Goal: Transaction & Acquisition: Download file/media

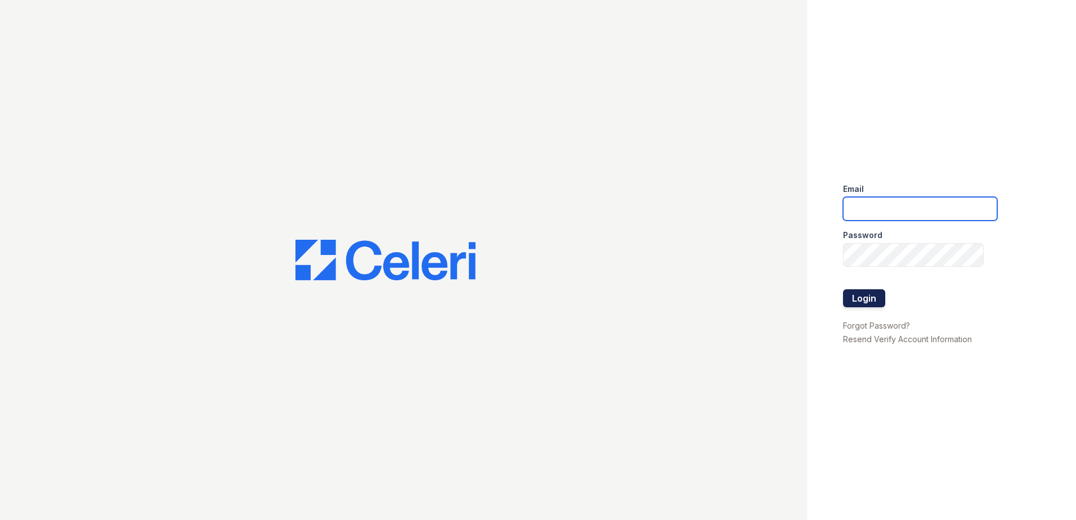
type input "[EMAIL_ADDRESS][DOMAIN_NAME]"
click at [870, 301] on button "Login" at bounding box center [864, 298] width 42 height 18
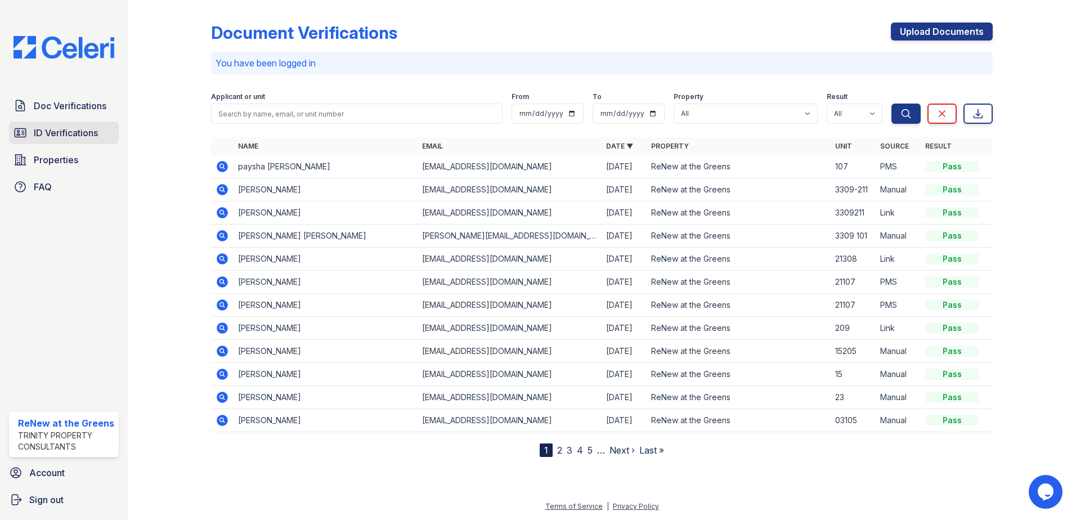
click at [68, 125] on link "ID Verifications" at bounding box center [64, 133] width 110 height 23
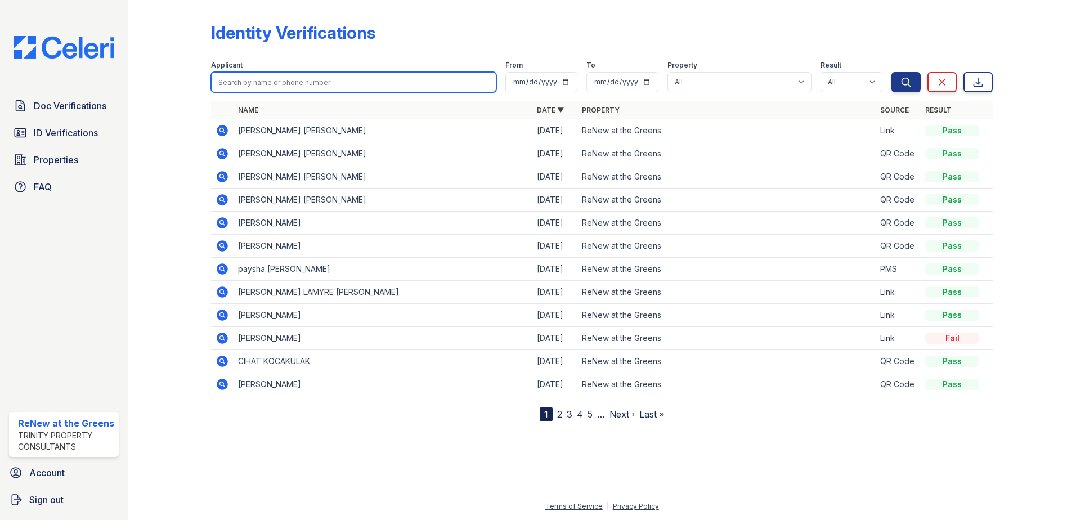
click at [263, 86] on input "search" at bounding box center [353, 82] width 285 height 20
type input "paysha"
click at [891, 72] on button "Search" at bounding box center [905, 82] width 29 height 20
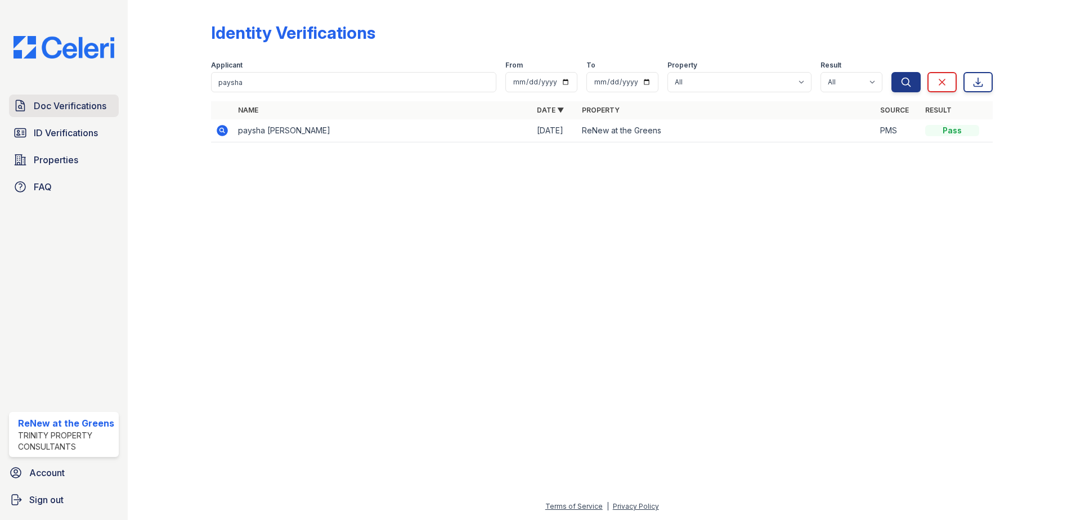
click at [66, 102] on span "Doc Verifications" at bounding box center [70, 106] width 73 height 14
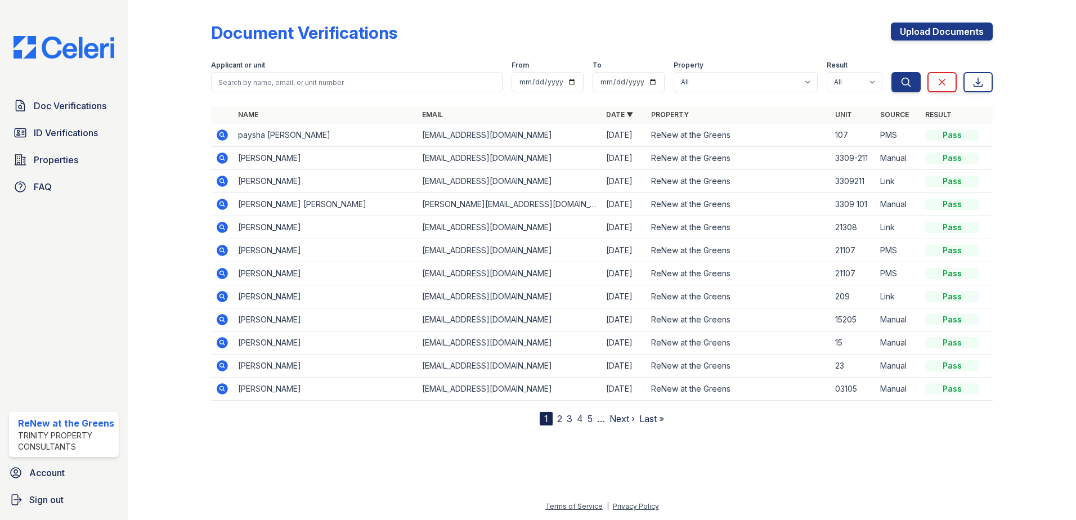
click at [221, 140] on icon at bounding box center [222, 134] width 11 height 11
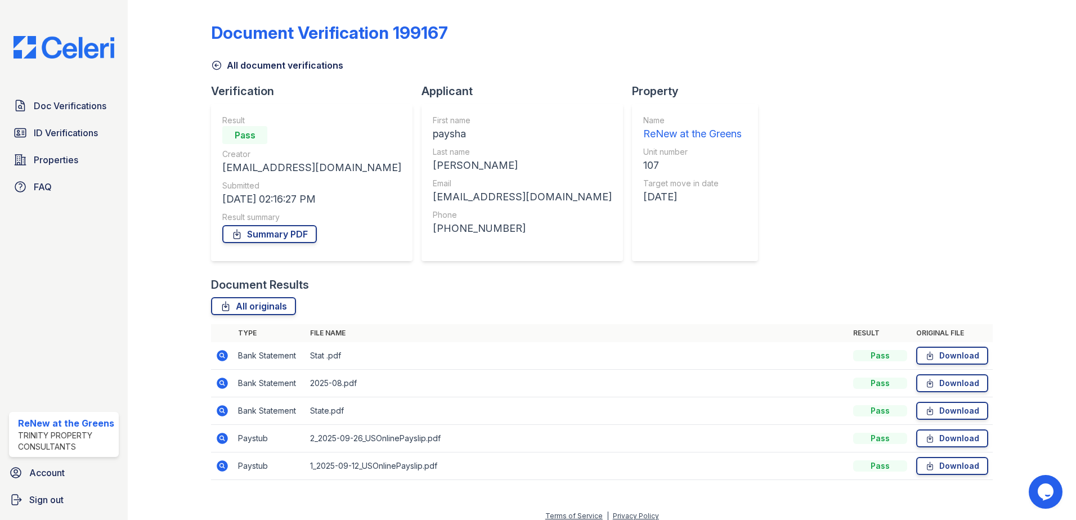
click at [757, 64] on div "All document verifications" at bounding box center [602, 62] width 782 height 20
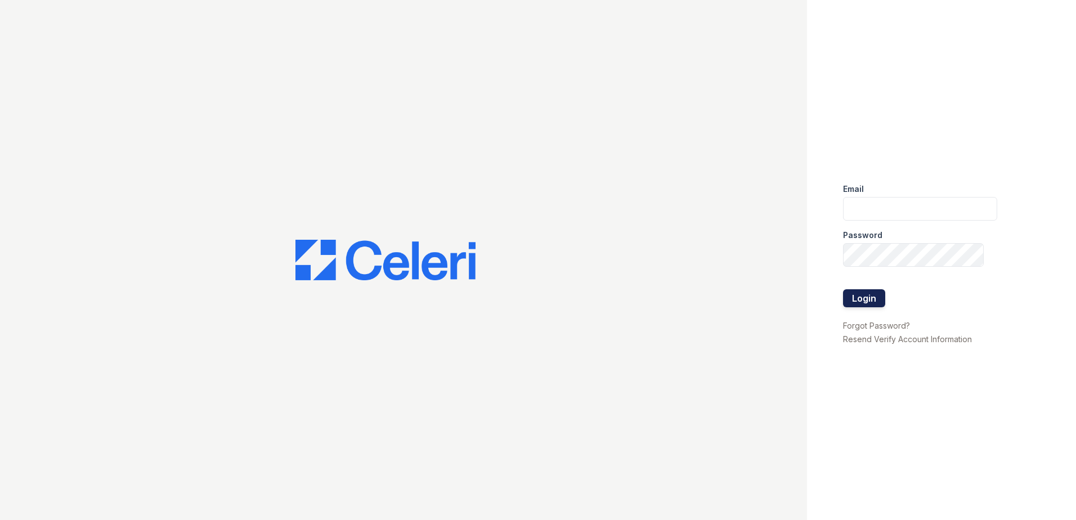
type input "renewatthegreens@trinity-pm.com"
click at [855, 297] on button "Login" at bounding box center [864, 298] width 42 height 18
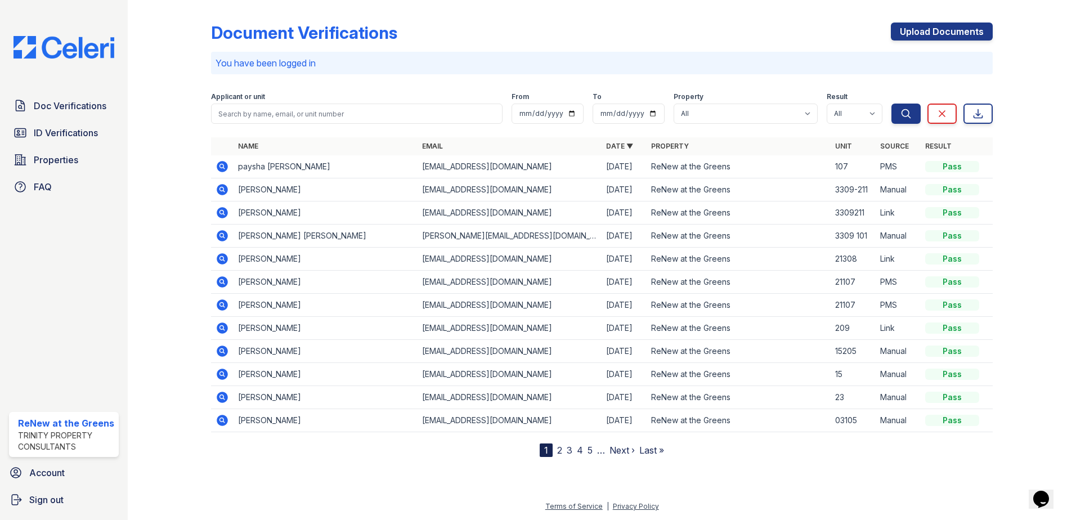
click at [225, 166] on icon at bounding box center [222, 166] width 11 height 11
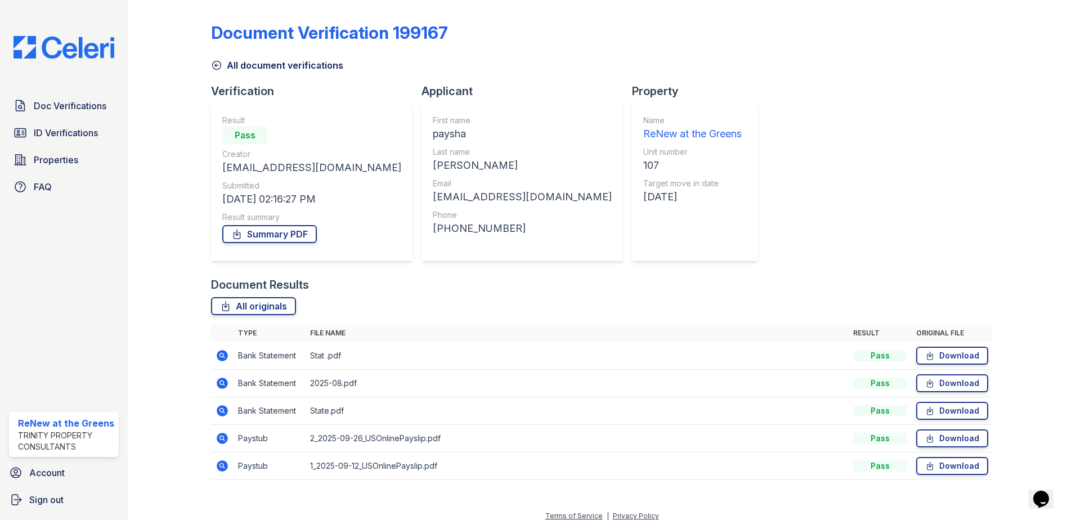
scroll to position [10, 0]
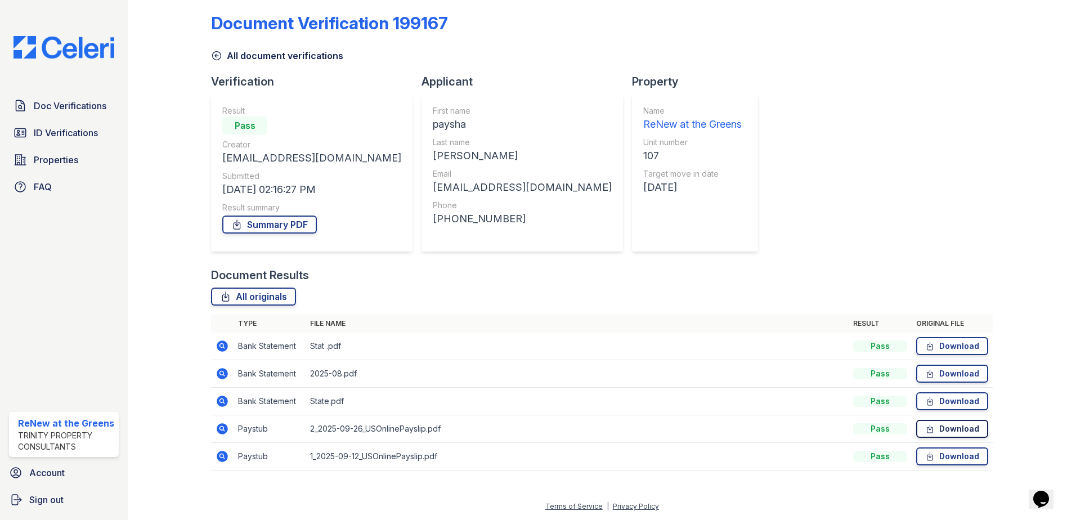
click at [936, 424] on link "Download" at bounding box center [952, 429] width 72 height 18
click at [945, 459] on link "Download" at bounding box center [952, 456] width 72 height 18
